Goal: Check status: Check status

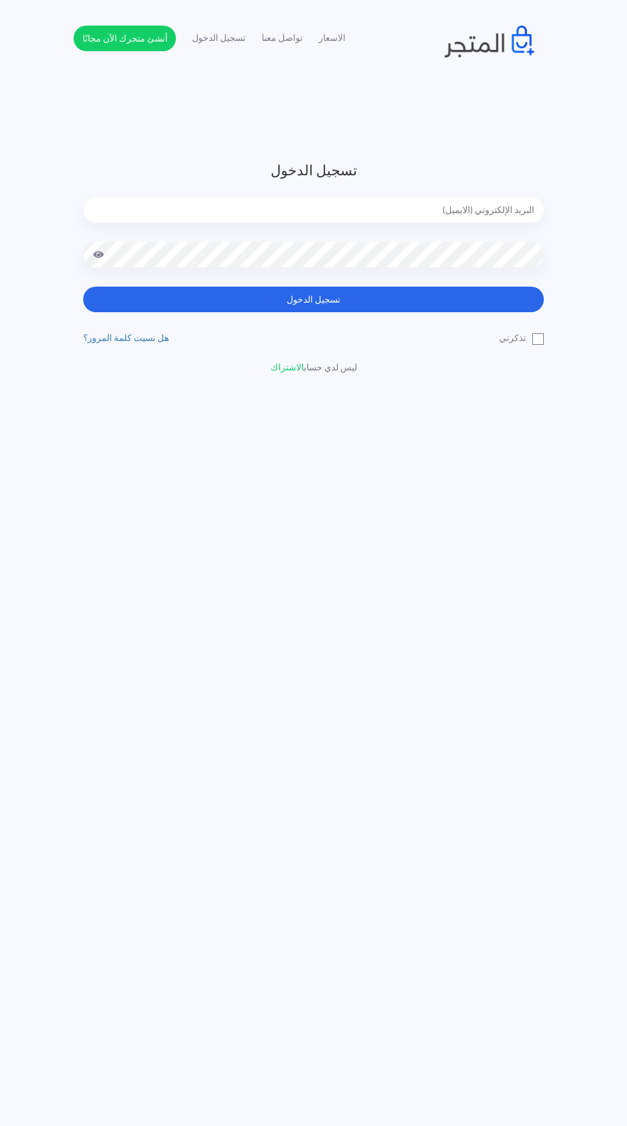
click at [248, 207] on input "email" at bounding box center [313, 210] width 461 height 26
type input "noha_mae86@yahoo.com"
click at [83, 287] on button "تسجيل الدخول" at bounding box center [313, 300] width 461 height 26
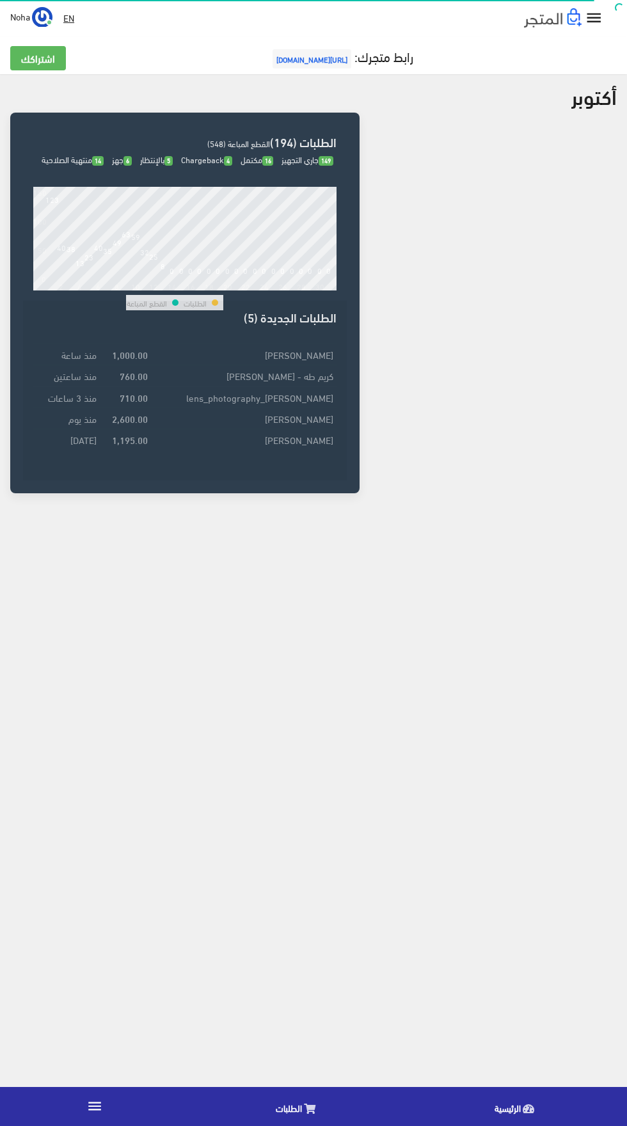
click at [309, 1109] on icon at bounding box center [310, 1109] width 12 height 10
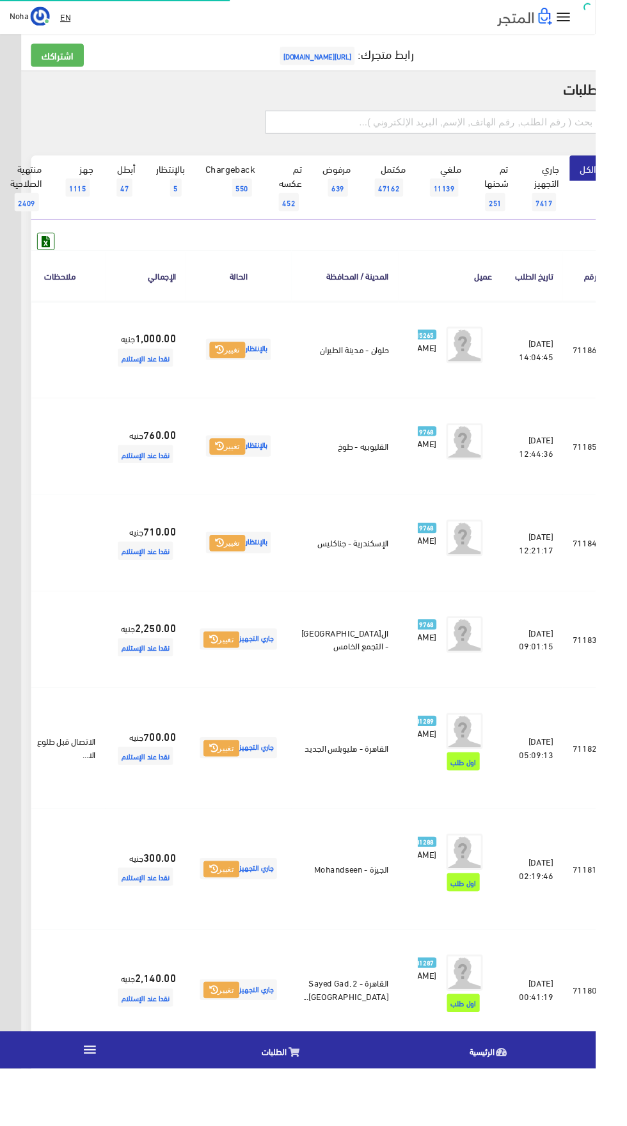
click at [399, 128] on input "text" at bounding box center [456, 128] width 353 height 24
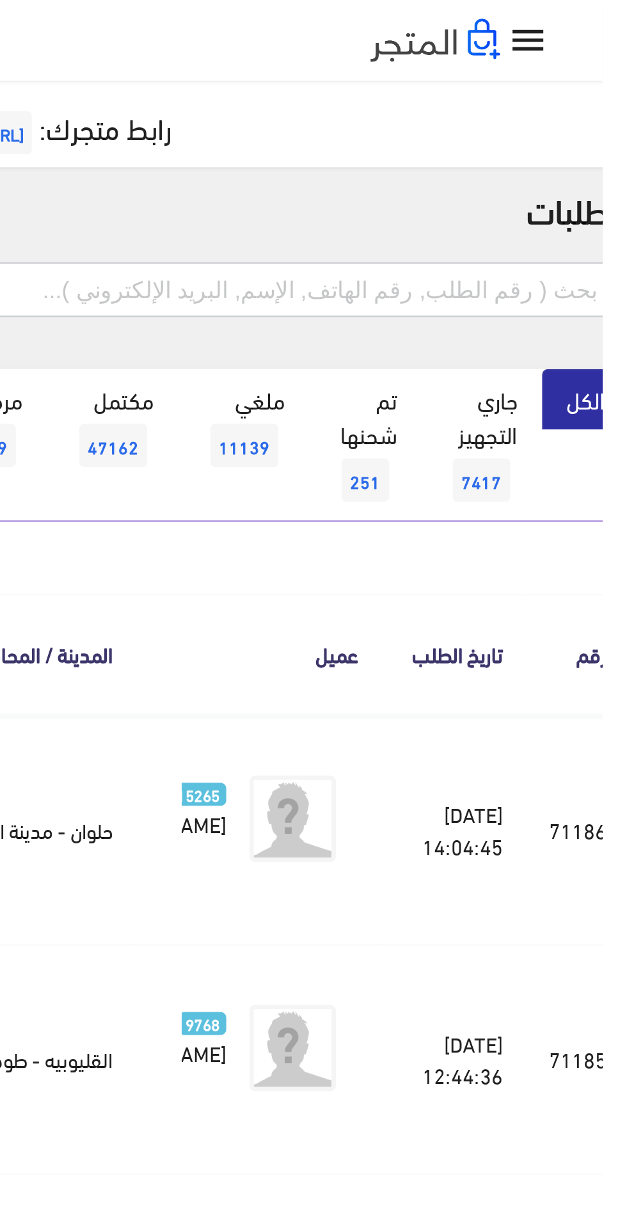
scroll to position [0, -33]
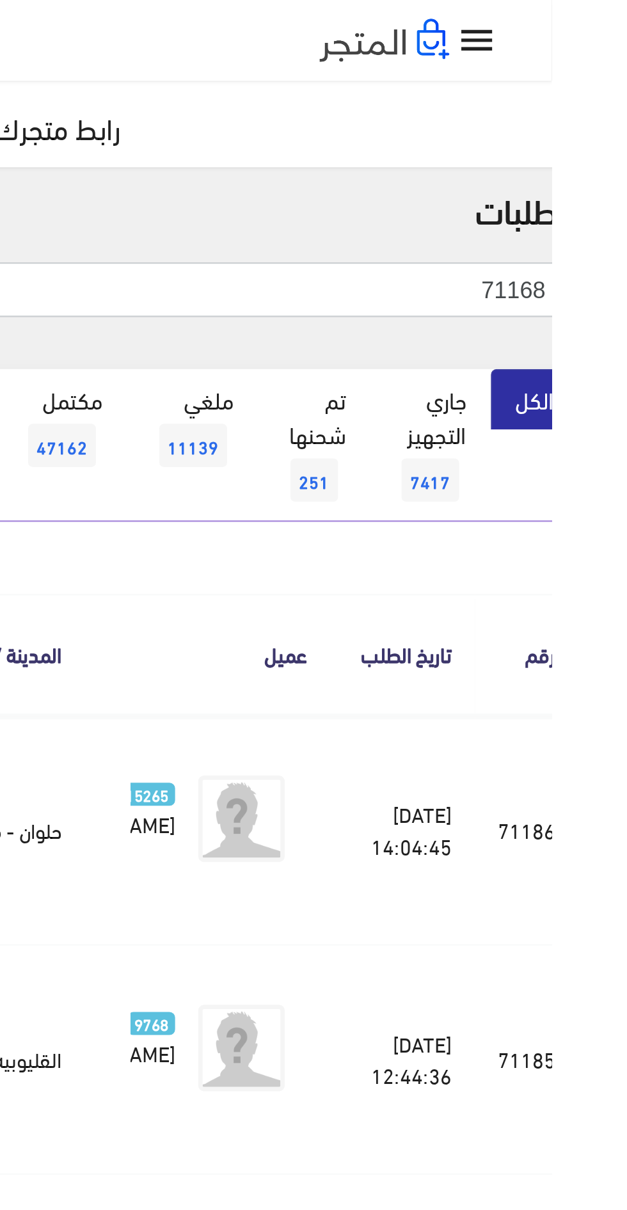
type input "71168"
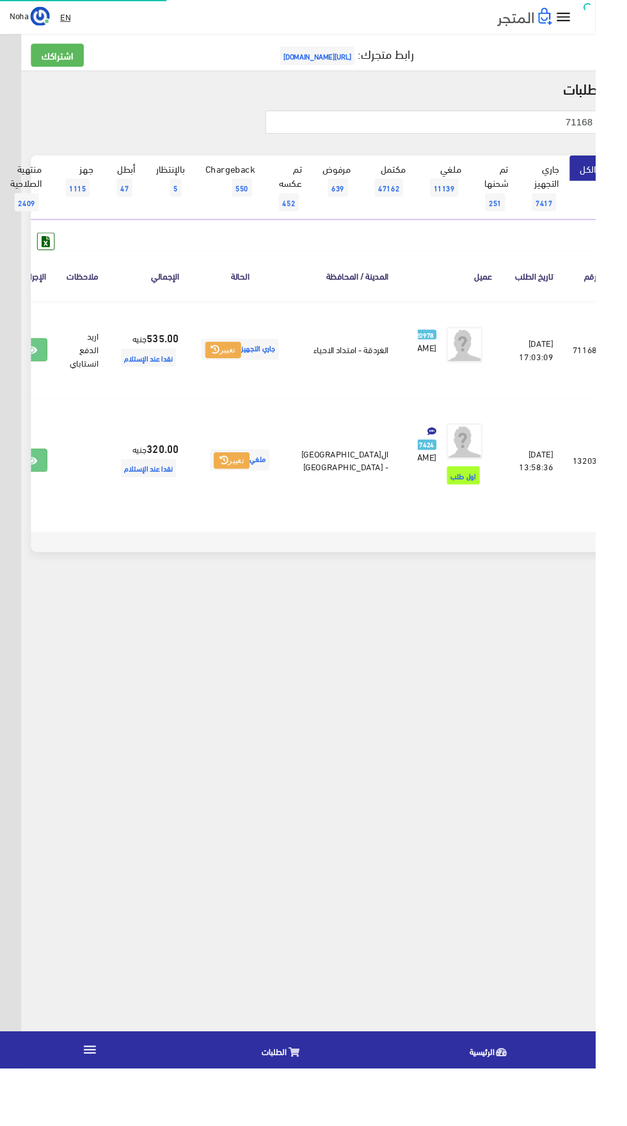
scroll to position [0, -33]
click at [39, 374] on icon at bounding box center [34, 369] width 12 height 10
